Goal: Task Accomplishment & Management: Use online tool/utility

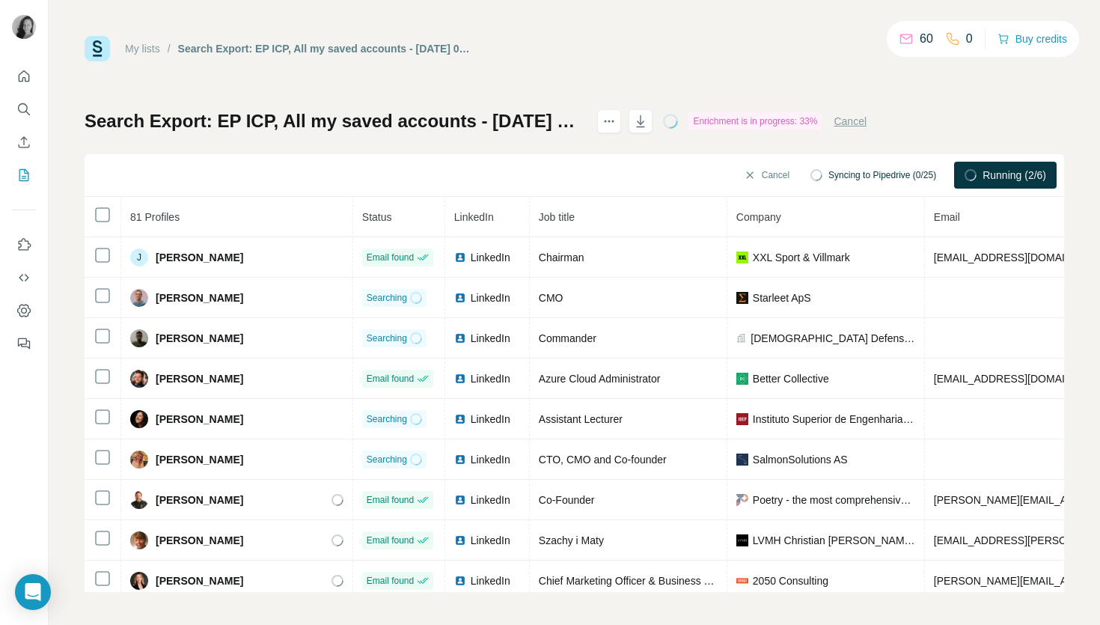
click at [919, 42] on p "60" at bounding box center [925, 39] width 13 height 18
click at [920, 43] on p "60" at bounding box center [925, 39] width 13 height 18
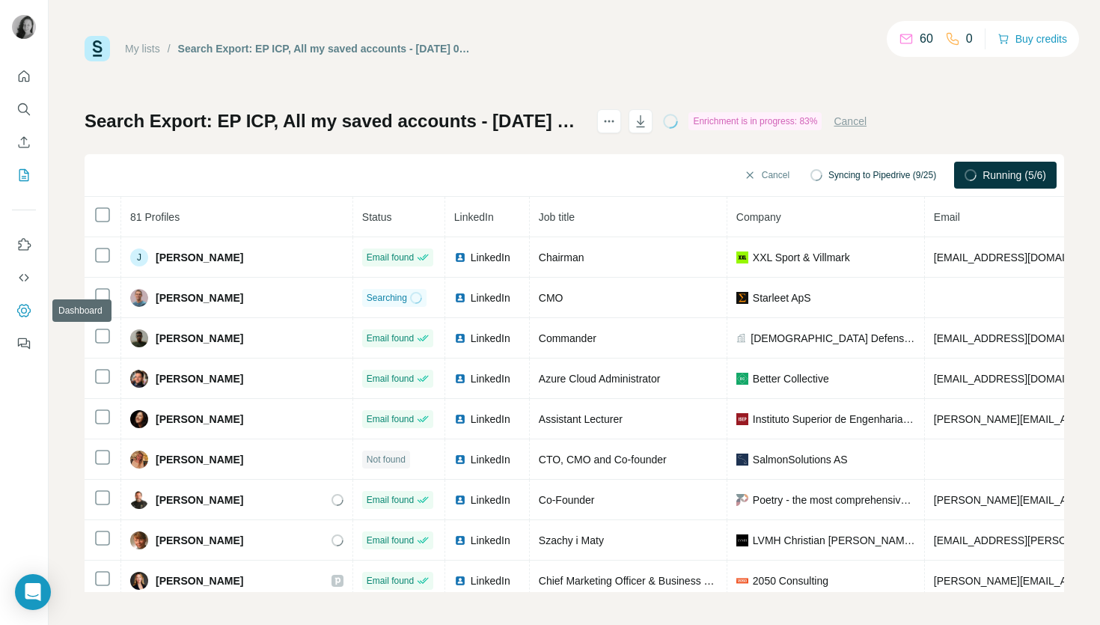
click at [22, 309] on icon "Dashboard" at bounding box center [23, 310] width 15 height 15
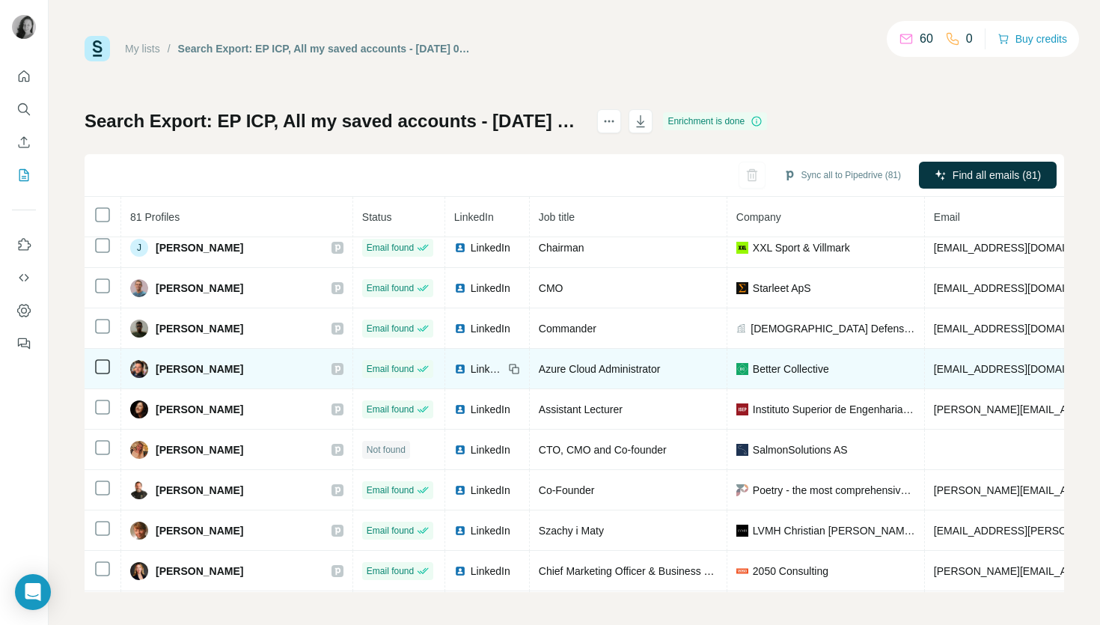
scroll to position [7, 0]
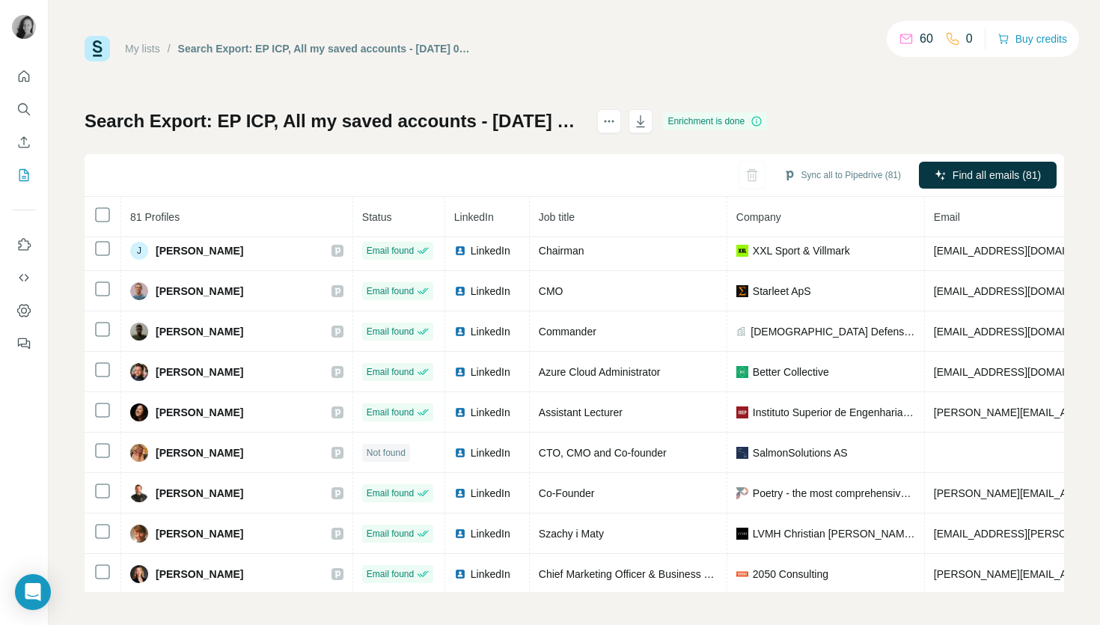
click at [910, 40] on icon at bounding box center [905, 38] width 15 height 15
click at [925, 38] on p "60" at bounding box center [925, 39] width 13 height 18
click at [1054, 41] on button "Buy credits" at bounding box center [1032, 38] width 70 height 21
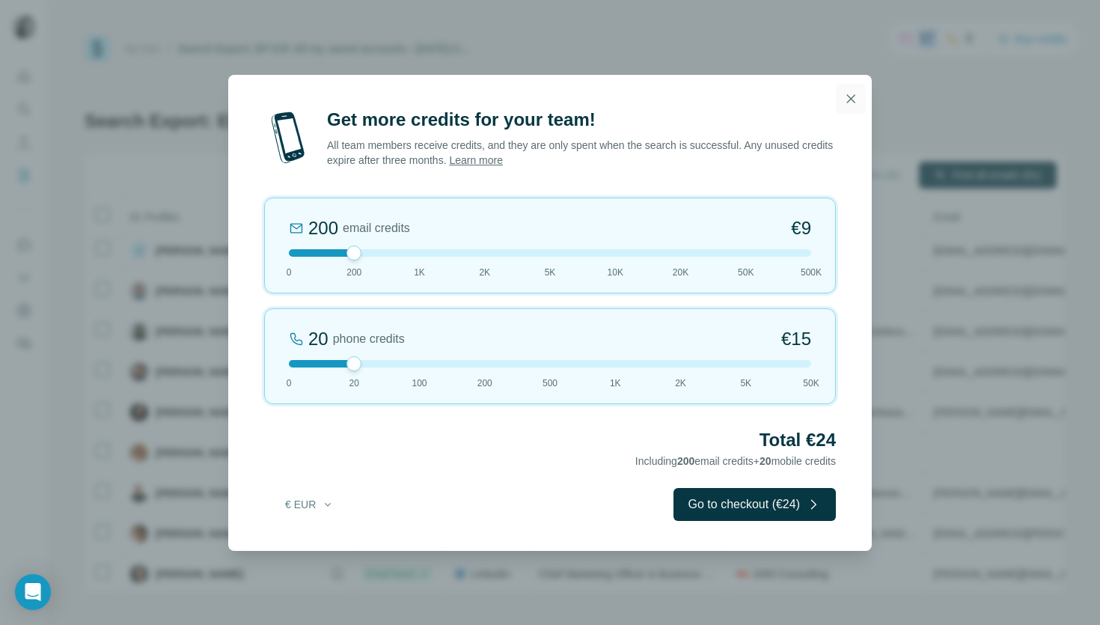
click at [850, 95] on icon "button" at bounding box center [850, 98] width 15 height 15
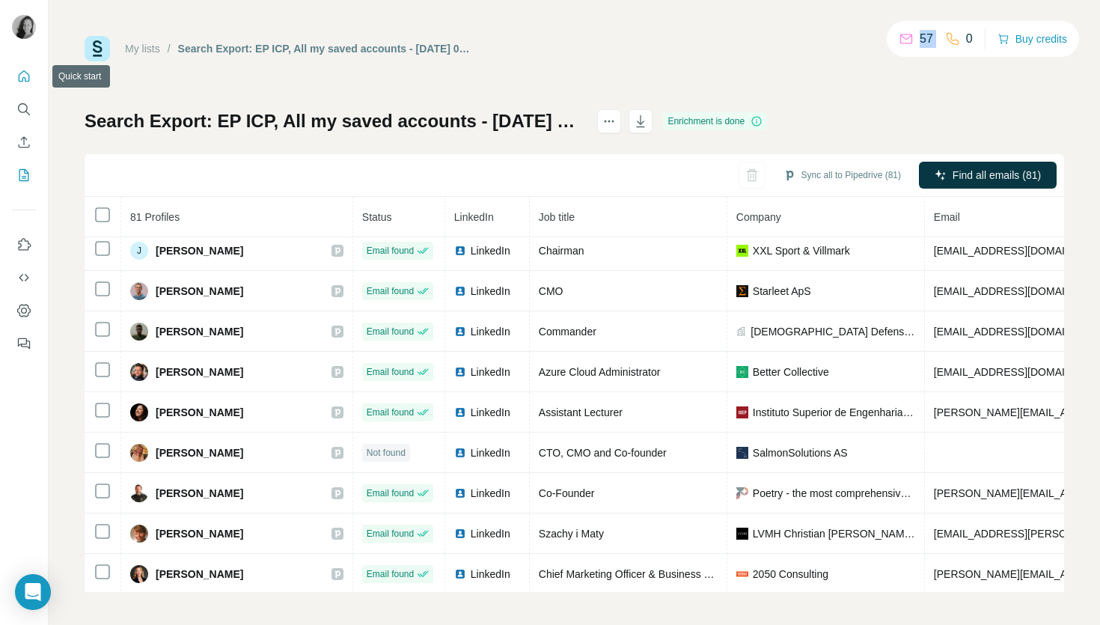
click at [17, 81] on icon "Quick start" at bounding box center [23, 76] width 15 height 15
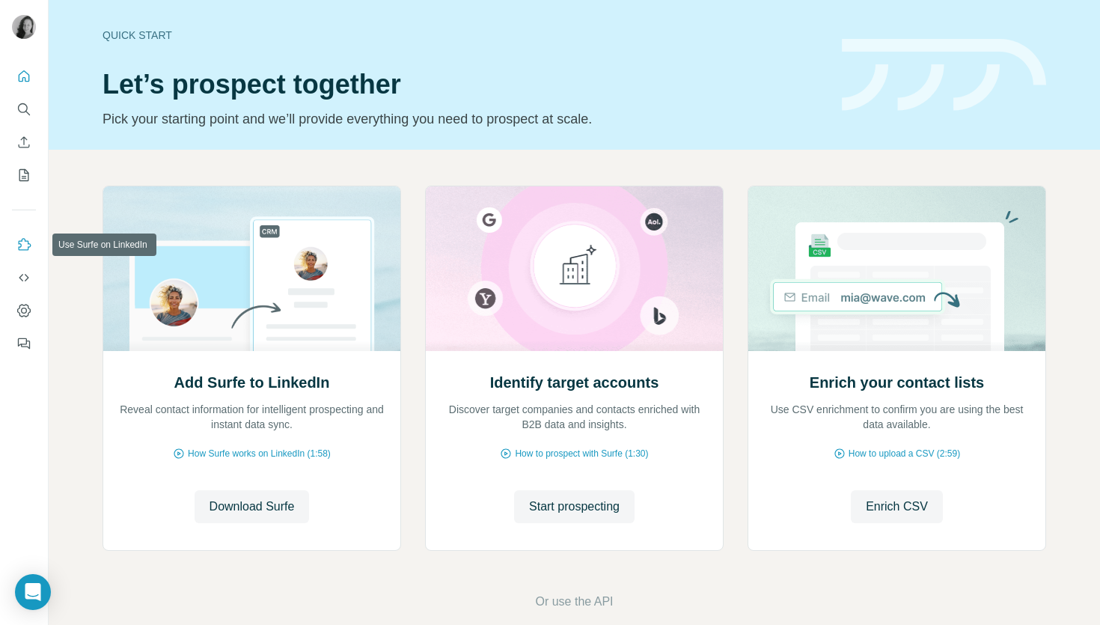
click at [22, 243] on icon "Use Surfe on LinkedIn" at bounding box center [23, 244] width 15 height 15
click at [28, 308] on icon "Dashboard" at bounding box center [23, 310] width 13 height 13
click at [589, 514] on span "Start prospecting" at bounding box center [574, 506] width 91 height 18
